Goal: Contribute content: Add original content to the website for others to see

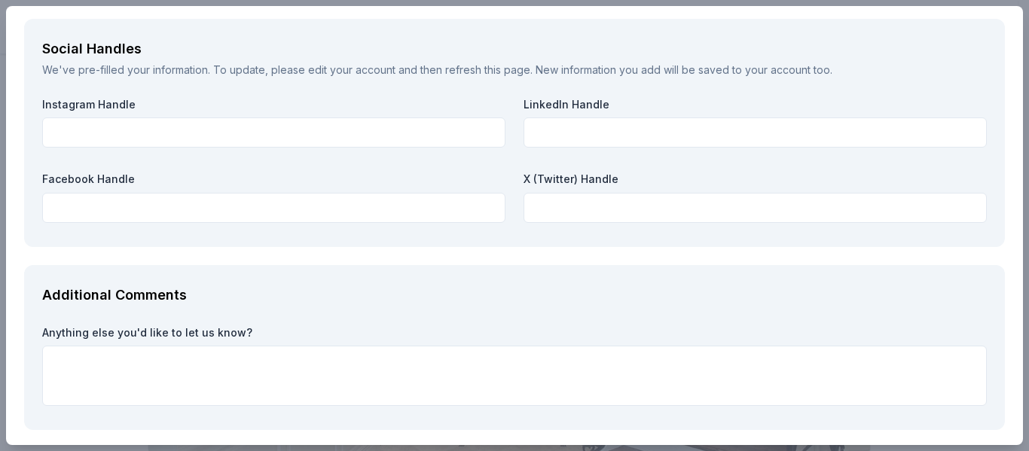
scroll to position [2019, 0]
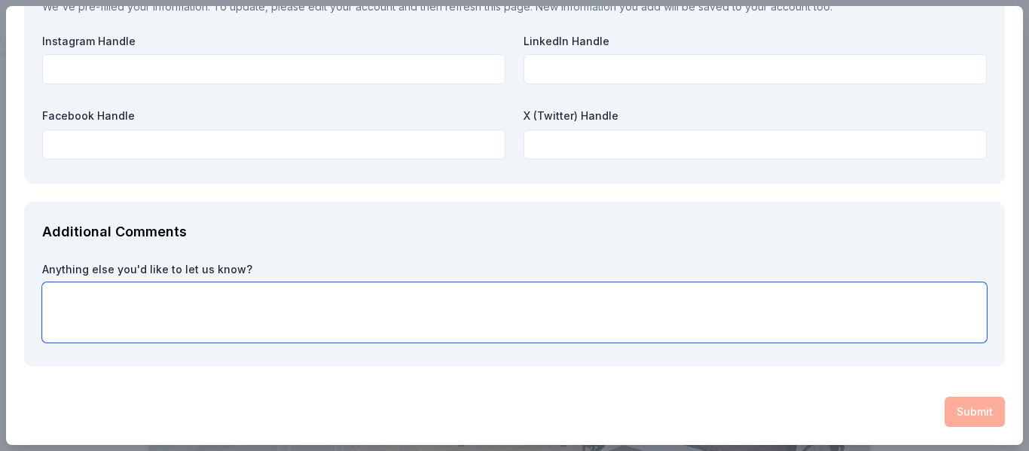
click at [560, 333] on textarea at bounding box center [514, 312] width 944 height 60
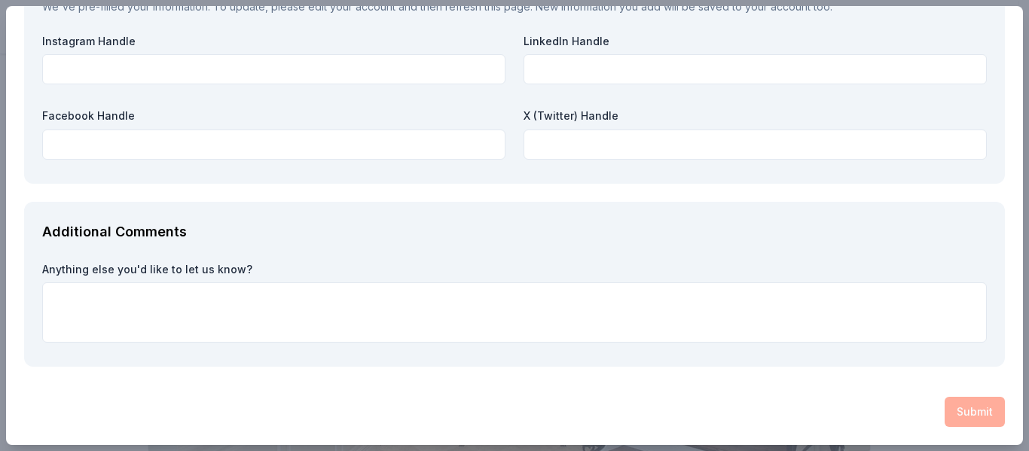
click at [953, 410] on div "Submit" at bounding box center [514, 412] width 981 height 30
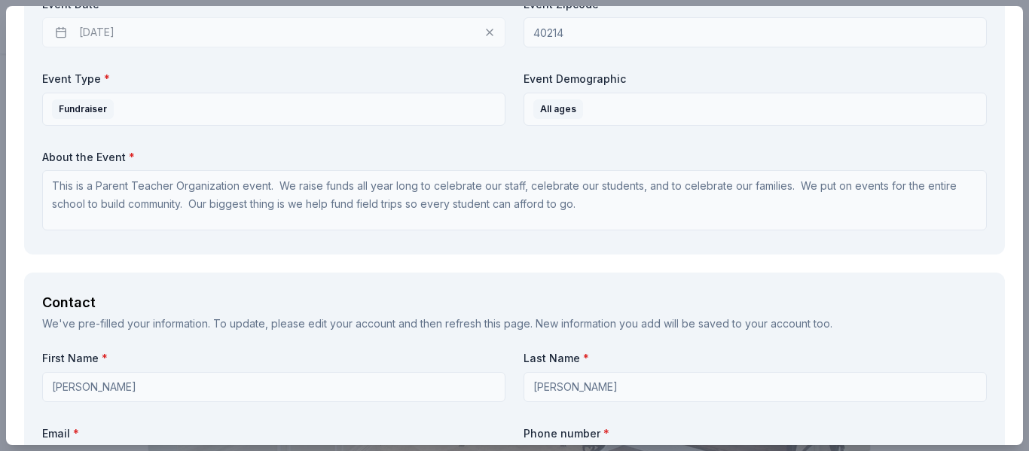
scroll to position [0, 0]
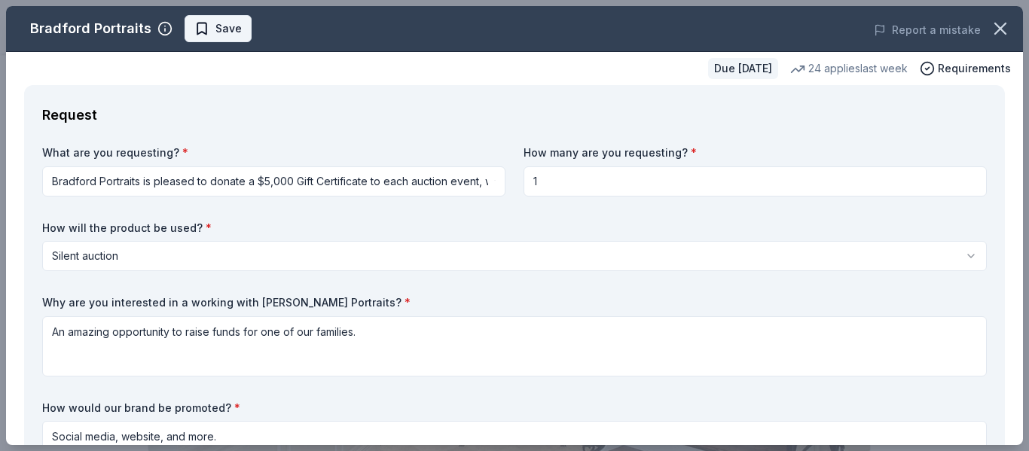
click at [221, 26] on span "Save" at bounding box center [228, 29] width 26 height 18
click at [553, 179] on input "1" at bounding box center [754, 181] width 463 height 30
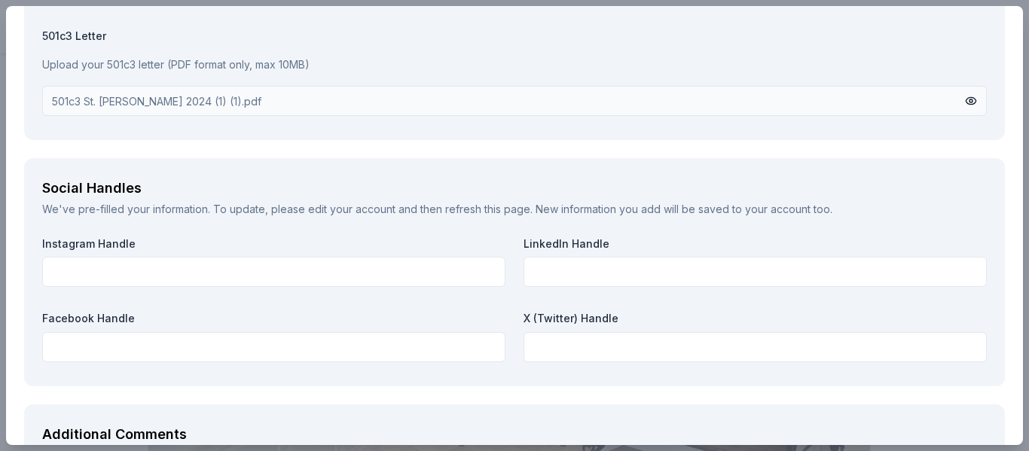
scroll to position [1812, 0]
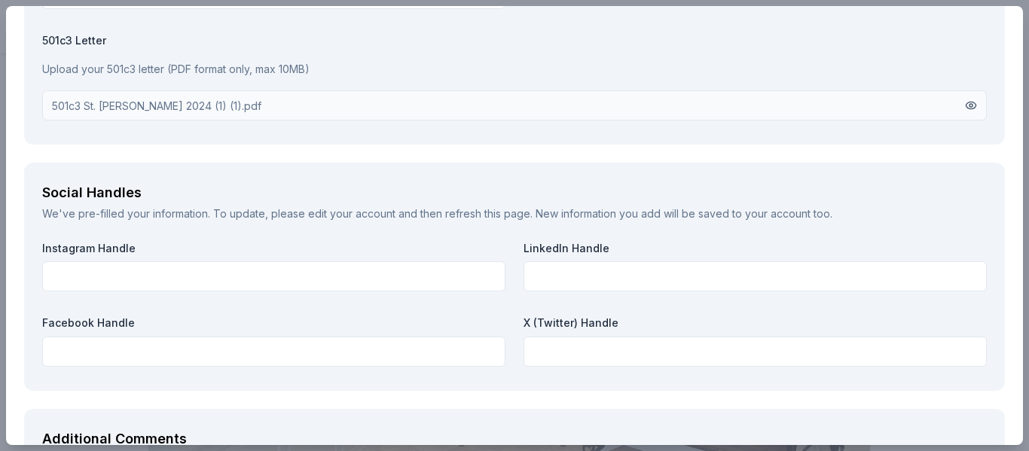
click at [965, 104] on button at bounding box center [971, 105] width 12 height 17
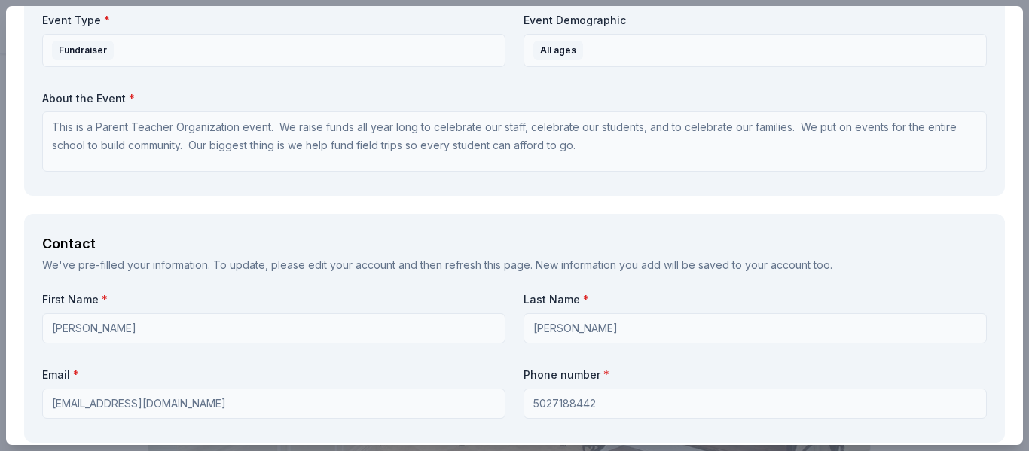
scroll to position [828, 0]
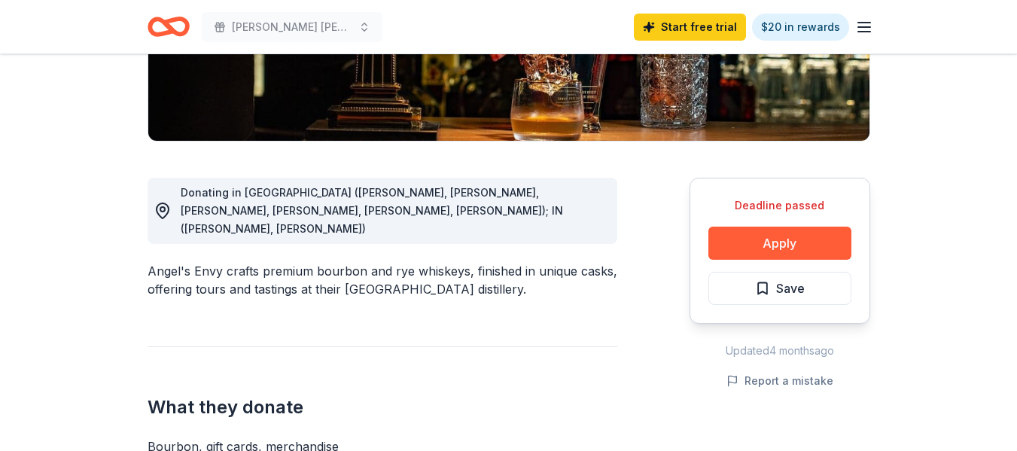
scroll to position [320, 0]
